Goal: Transaction & Acquisition: Purchase product/service

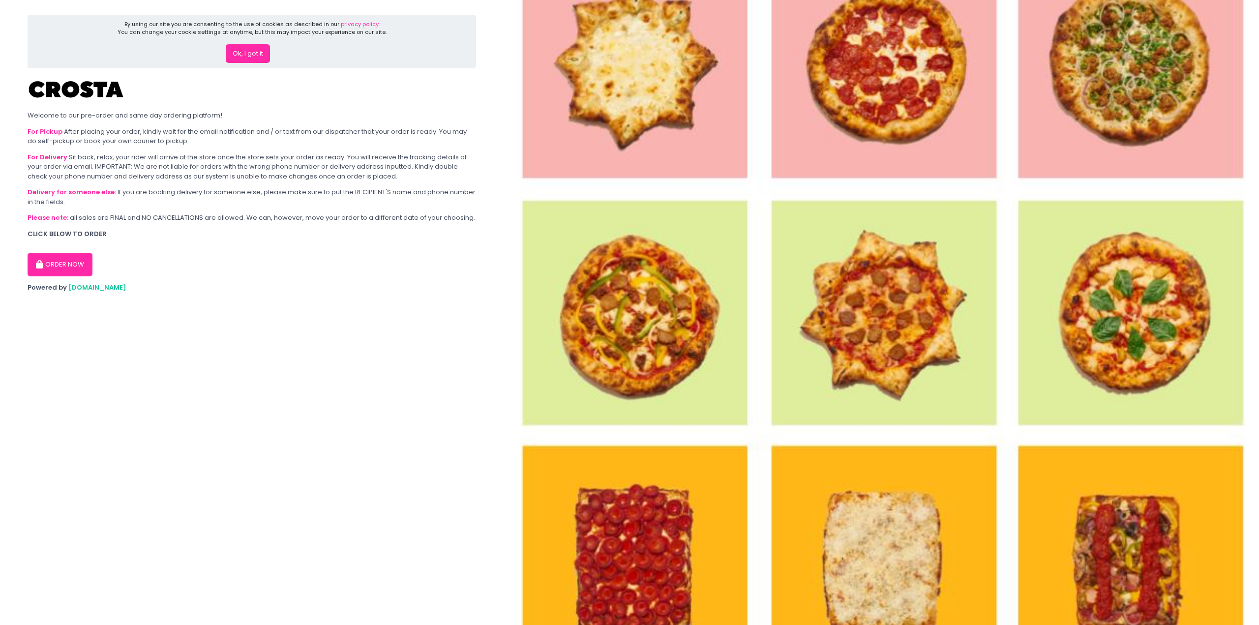
click at [63, 268] on button "ORDER NOW" at bounding box center [60, 265] width 65 height 24
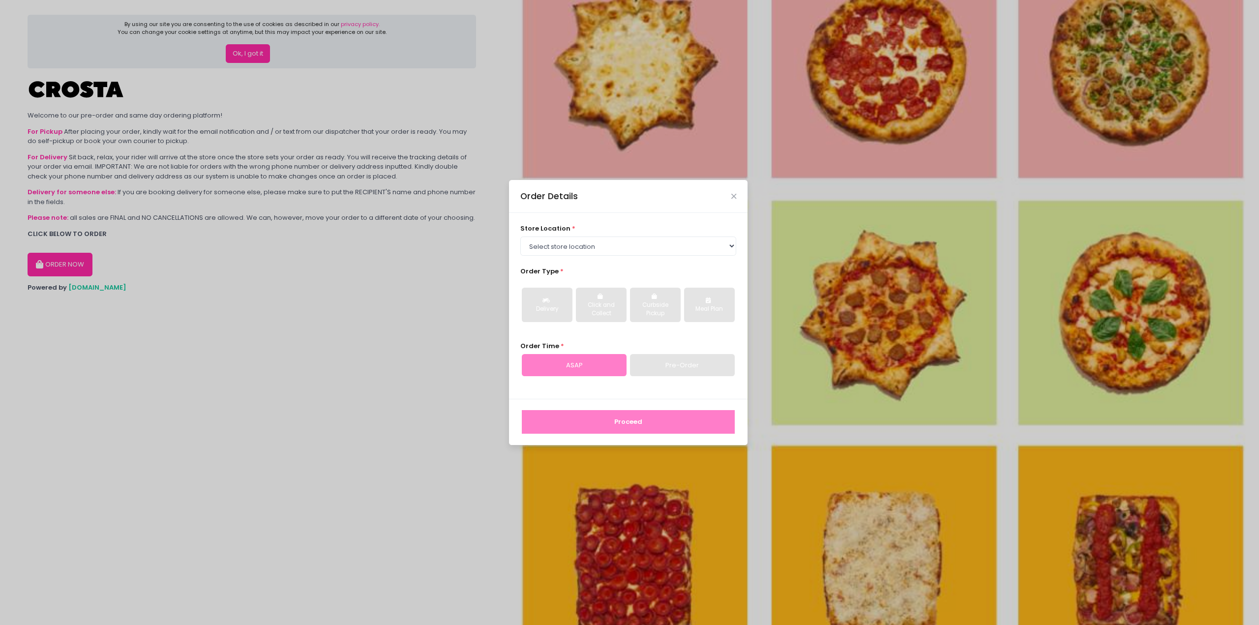
click at [542, 283] on div "Delivery Click and Collect Curbside Pickup Meal Plan" at bounding box center [628, 304] width 216 height 51
click at [554, 247] on select "Select store location [PERSON_NAME] Pizza - [PERSON_NAME] Pizza - [GEOGRAPHIC_D…" at bounding box center [628, 246] width 216 height 19
select select "5fabb2e53664a8677beaeb89"
click at [520, 237] on select "Select store location [PERSON_NAME] Pizza - [PERSON_NAME] Pizza - [GEOGRAPHIC_D…" at bounding box center [628, 246] width 216 height 19
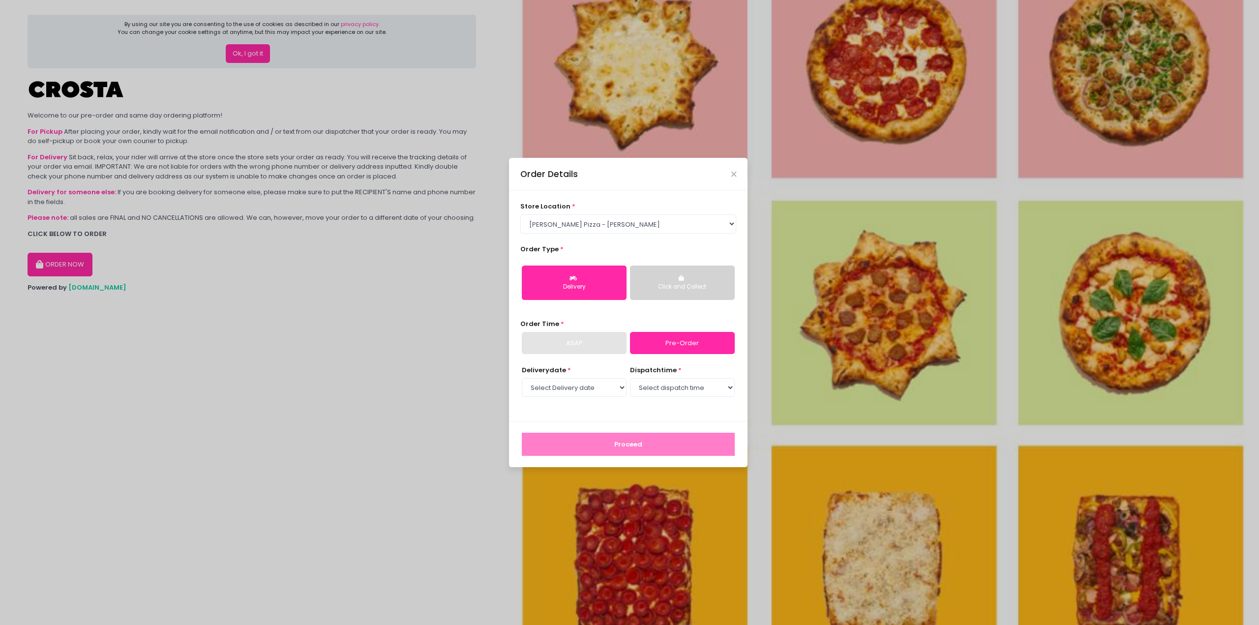
click at [657, 280] on button "Click and Collect" at bounding box center [682, 283] width 105 height 34
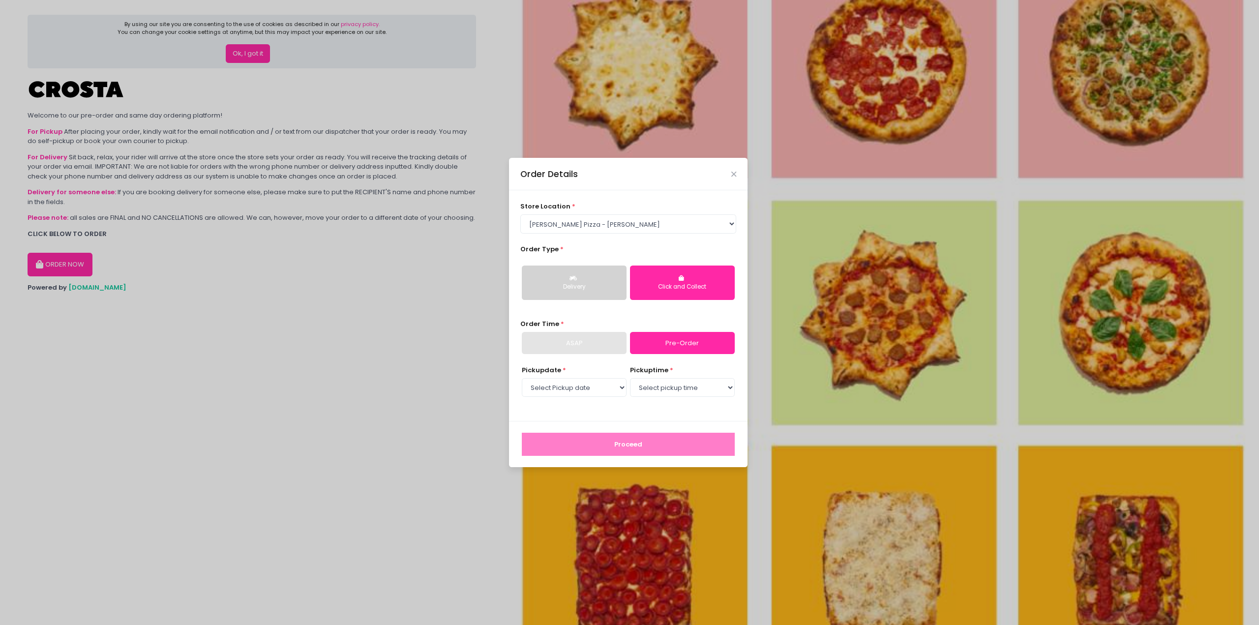
click at [581, 272] on button "Delivery" at bounding box center [574, 283] width 105 height 34
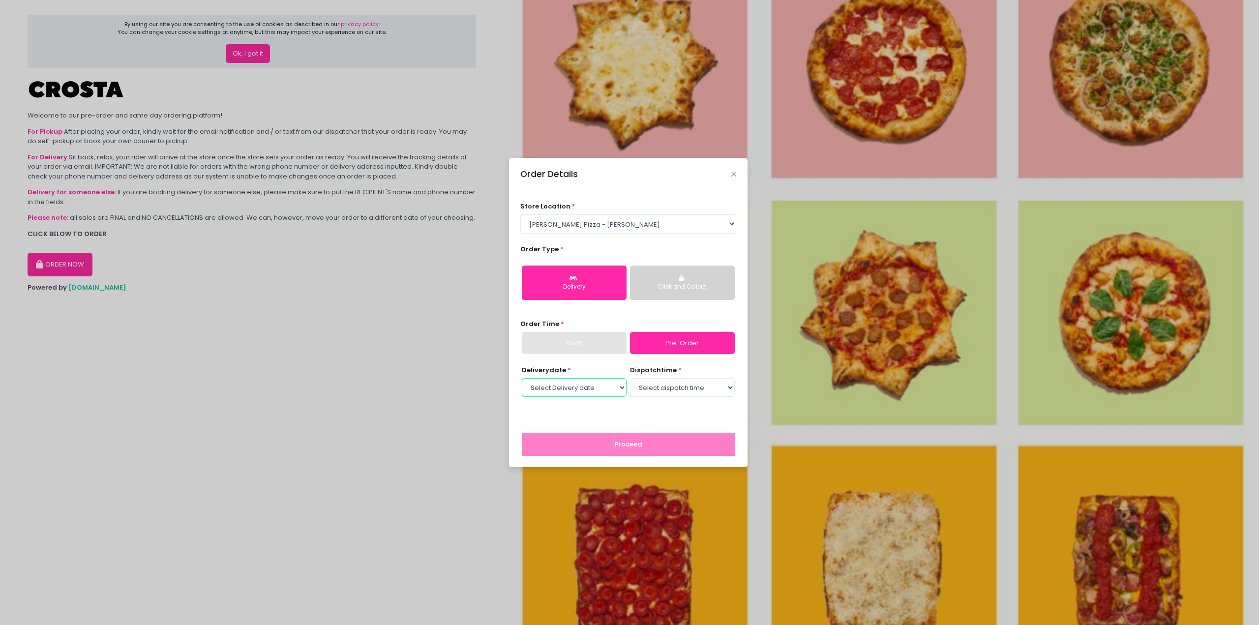
click at [554, 386] on select "Select Delivery date [DATE] [DATE] [DATE] [DATE] [DATE] [DATE]" at bounding box center [574, 387] width 105 height 19
select select "[DATE]"
click at [522, 378] on select "Select Delivery date [DATE] [DATE] [DATE] [DATE] [DATE] [DATE]" at bounding box center [574, 387] width 105 height 19
click at [640, 394] on select "Select dispatch time 12:00 PM - 12:30 PM 12:30 PM - 01:00 PM 01:00 PM - 01:30 P…" at bounding box center [682, 387] width 105 height 19
select select "17:00"
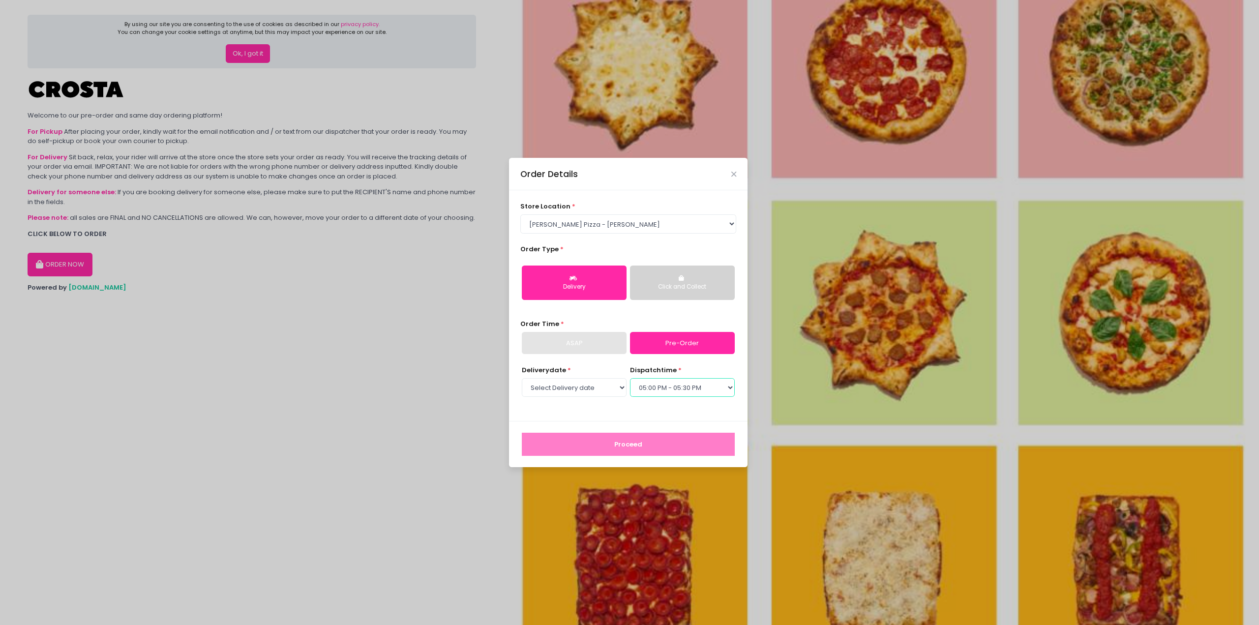
click at [630, 378] on select "Select dispatch time 12:00 PM - 12:30 PM 12:30 PM - 01:00 PM 01:00 PM - 01:30 P…" at bounding box center [682, 387] width 105 height 19
click at [600, 446] on button "Proceed" at bounding box center [628, 445] width 213 height 24
